Goal: Task Accomplishment & Management: Use online tool/utility

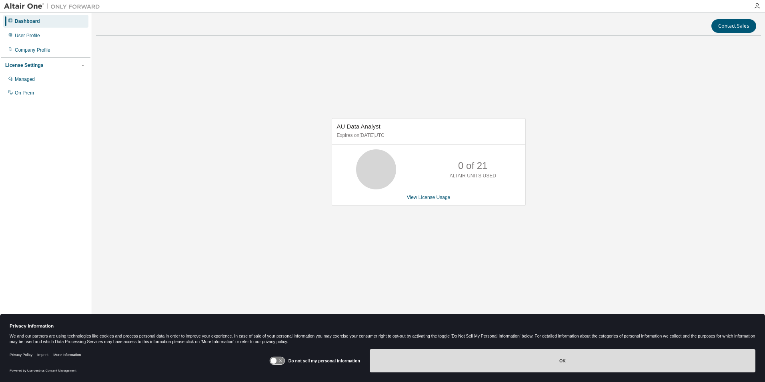
click at [541, 362] on button "OK" at bounding box center [563, 360] width 386 height 23
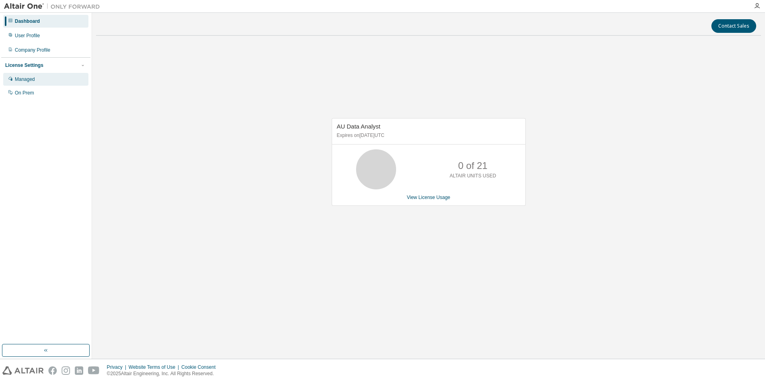
click at [26, 85] on div "Managed" at bounding box center [45, 79] width 85 height 13
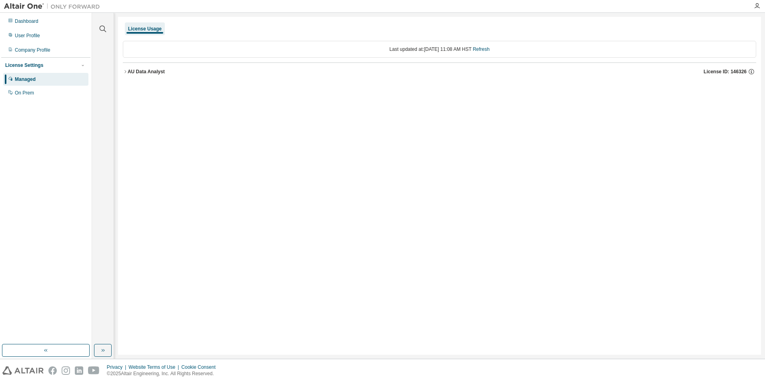
click at [125, 74] on icon "button" at bounding box center [125, 71] width 5 height 5
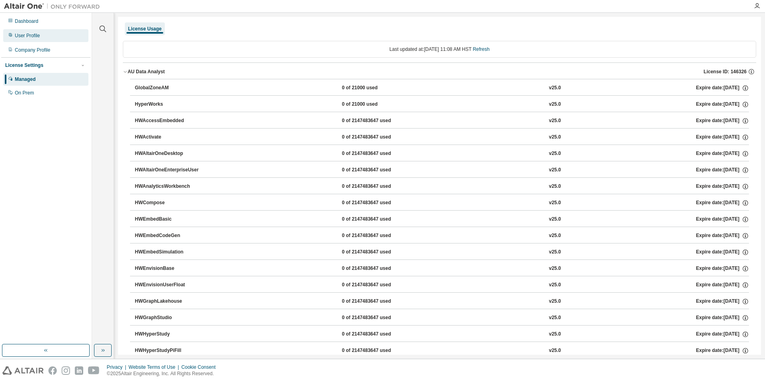
click at [33, 38] on div "User Profile" at bounding box center [27, 35] width 25 height 6
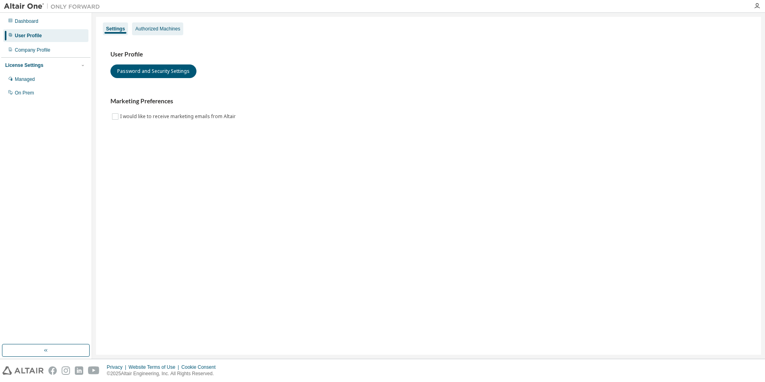
click at [152, 30] on div "Authorized Machines" at bounding box center [157, 29] width 45 height 6
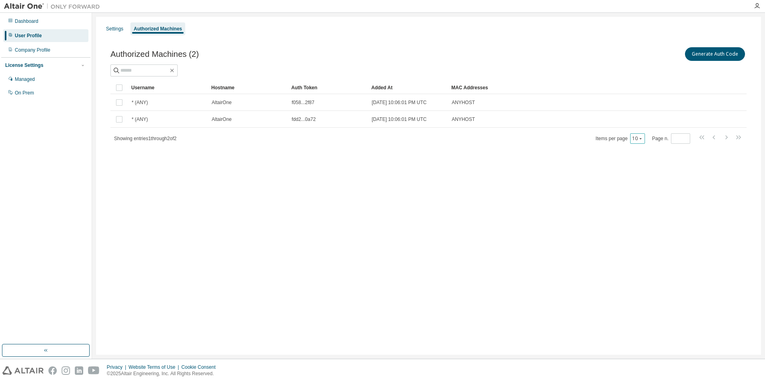
click at [642, 139] on icon "button" at bounding box center [640, 138] width 2 height 1
click at [641, 142] on div "10" at bounding box center [637, 138] width 15 height 10
click at [712, 56] on button "Generate Auth Code" at bounding box center [715, 54] width 60 height 14
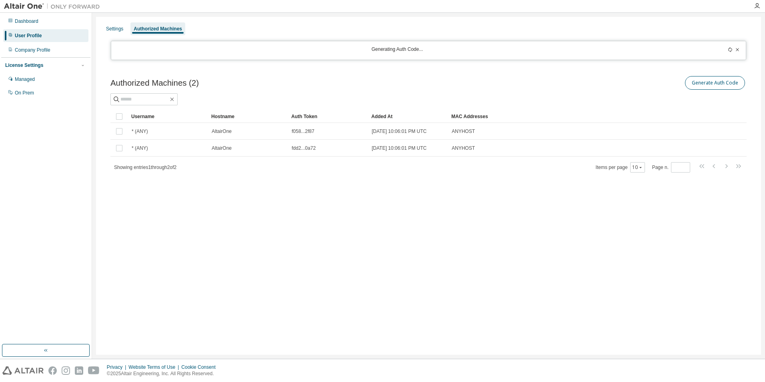
click at [712, 56] on div "Generating Auth Code..." at bounding box center [429, 50] width 636 height 19
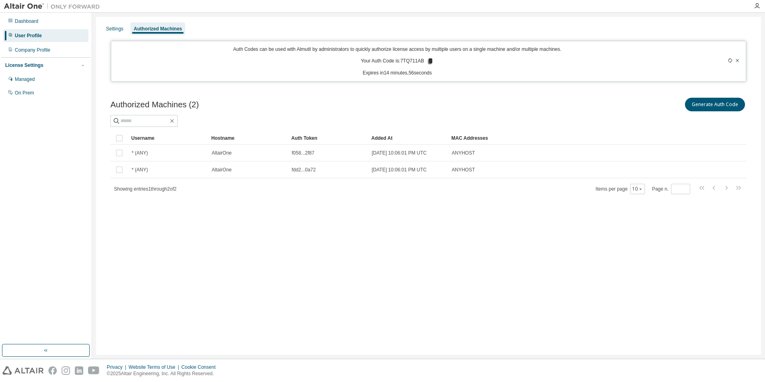
click at [430, 60] on icon at bounding box center [430, 61] width 4 height 6
drag, startPoint x: 401, startPoint y: 62, endPoint x: 426, endPoint y: 63, distance: 24.4
click at [426, 63] on p "Your Auth Code is: 7TQ711AB" at bounding box center [397, 61] width 73 height 7
drag, startPoint x: 421, startPoint y: 62, endPoint x: 449, endPoint y: 60, distance: 28.5
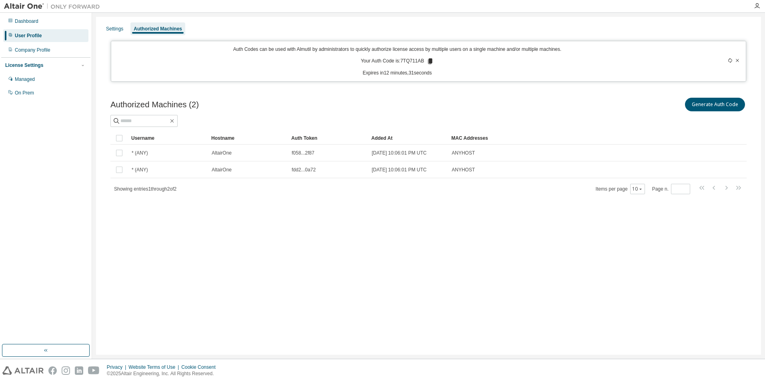
click at [449, 60] on div "Auth Codes can be used with Almutil by administrators to quickly authorize lice…" at bounding box center [397, 61] width 563 height 30
click at [431, 61] on icon at bounding box center [430, 61] width 4 height 6
click at [24, 21] on div "Dashboard" at bounding box center [27, 21] width 24 height 6
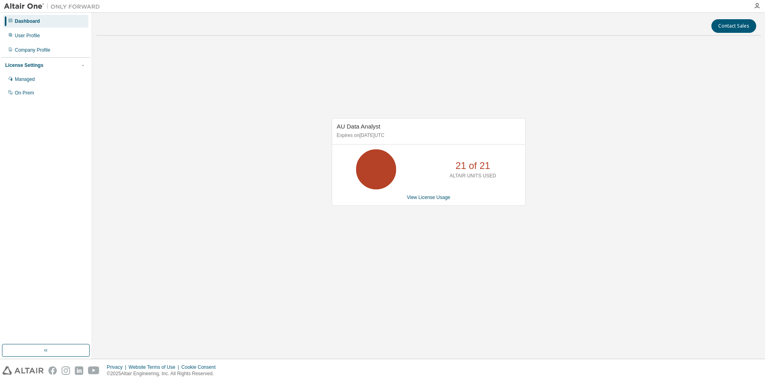
click at [252, 62] on div "AU Data Analyst Expires on [DATE] UTC 21 of 21 ALTAIR UNITS USED View License U…" at bounding box center [428, 166] width 665 height 248
